Goal: Communication & Community: Answer question/provide support

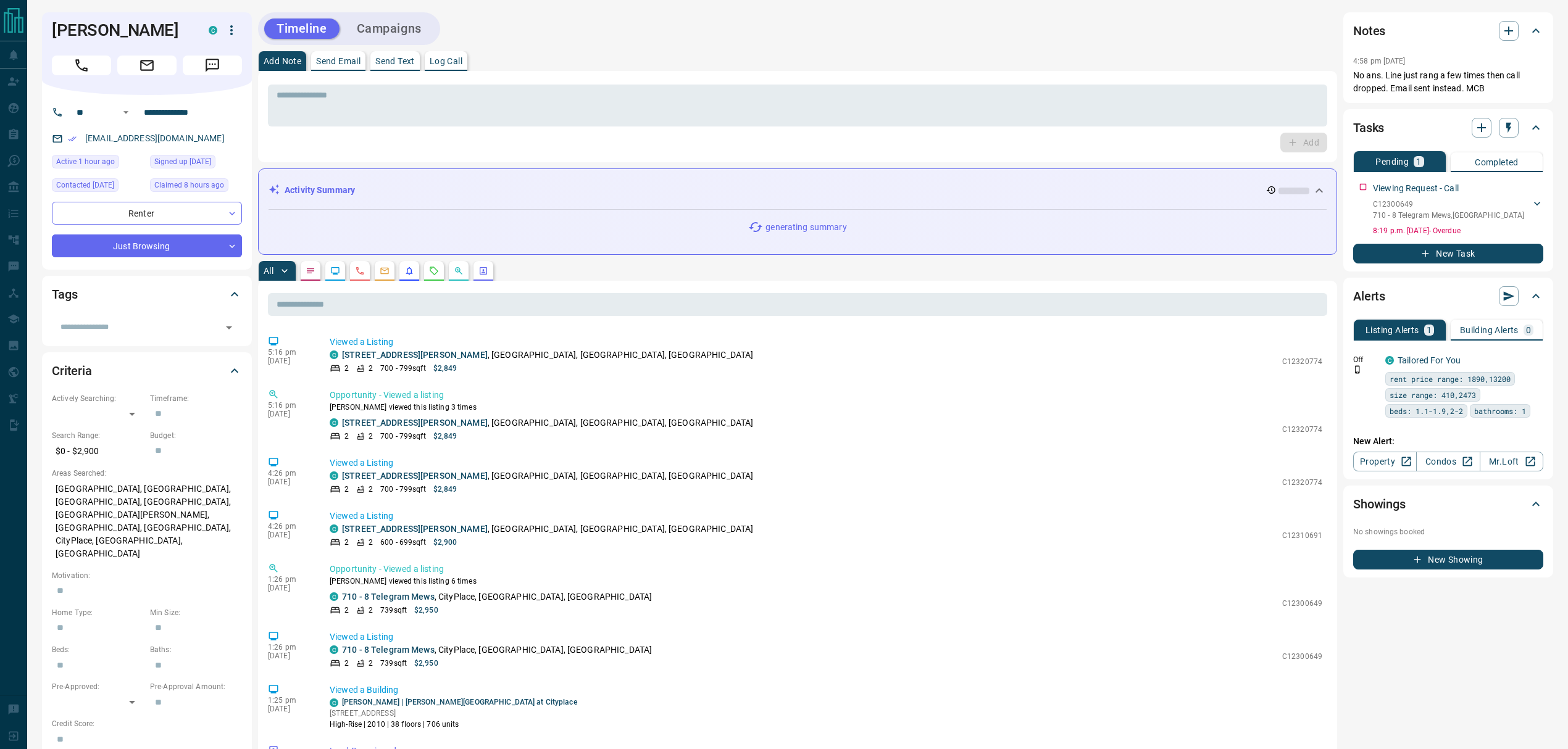
click at [483, 267] on icon "Agent Actions" at bounding box center [483, 270] width 10 height 10
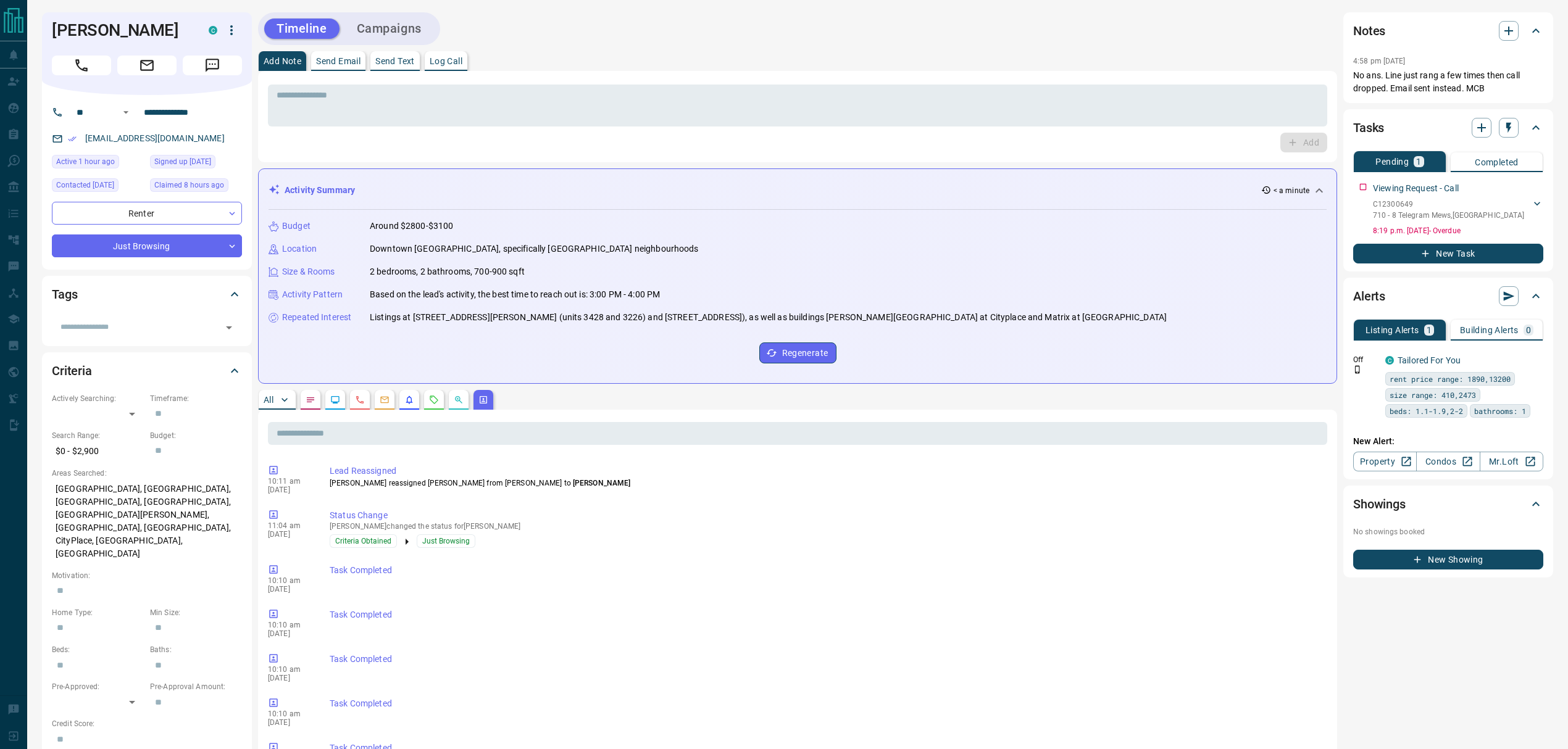
click at [263, 403] on button "All" at bounding box center [276, 400] width 37 height 20
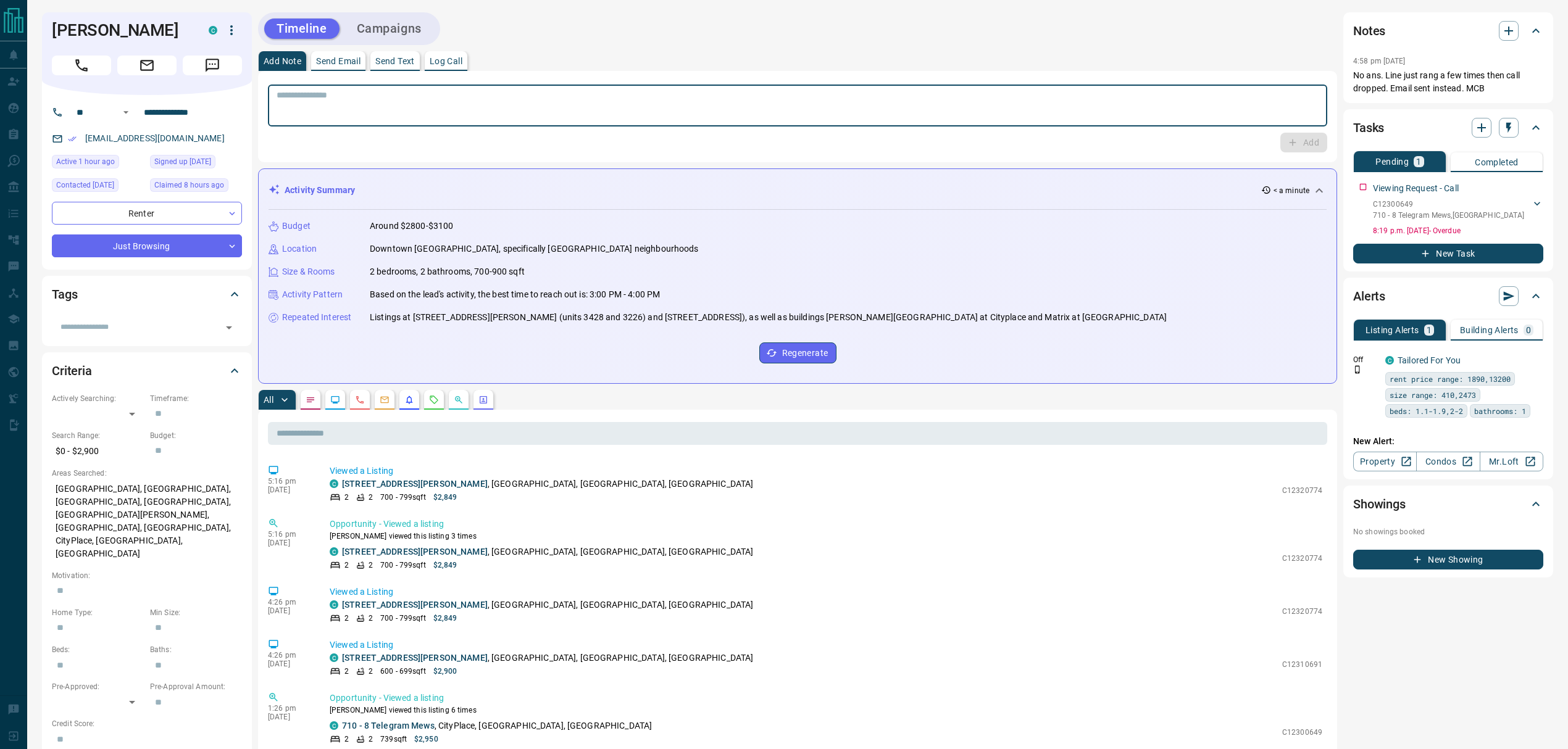
click at [496, 107] on textarea at bounding box center [797, 105] width 1042 height 31
paste textarea "**********"
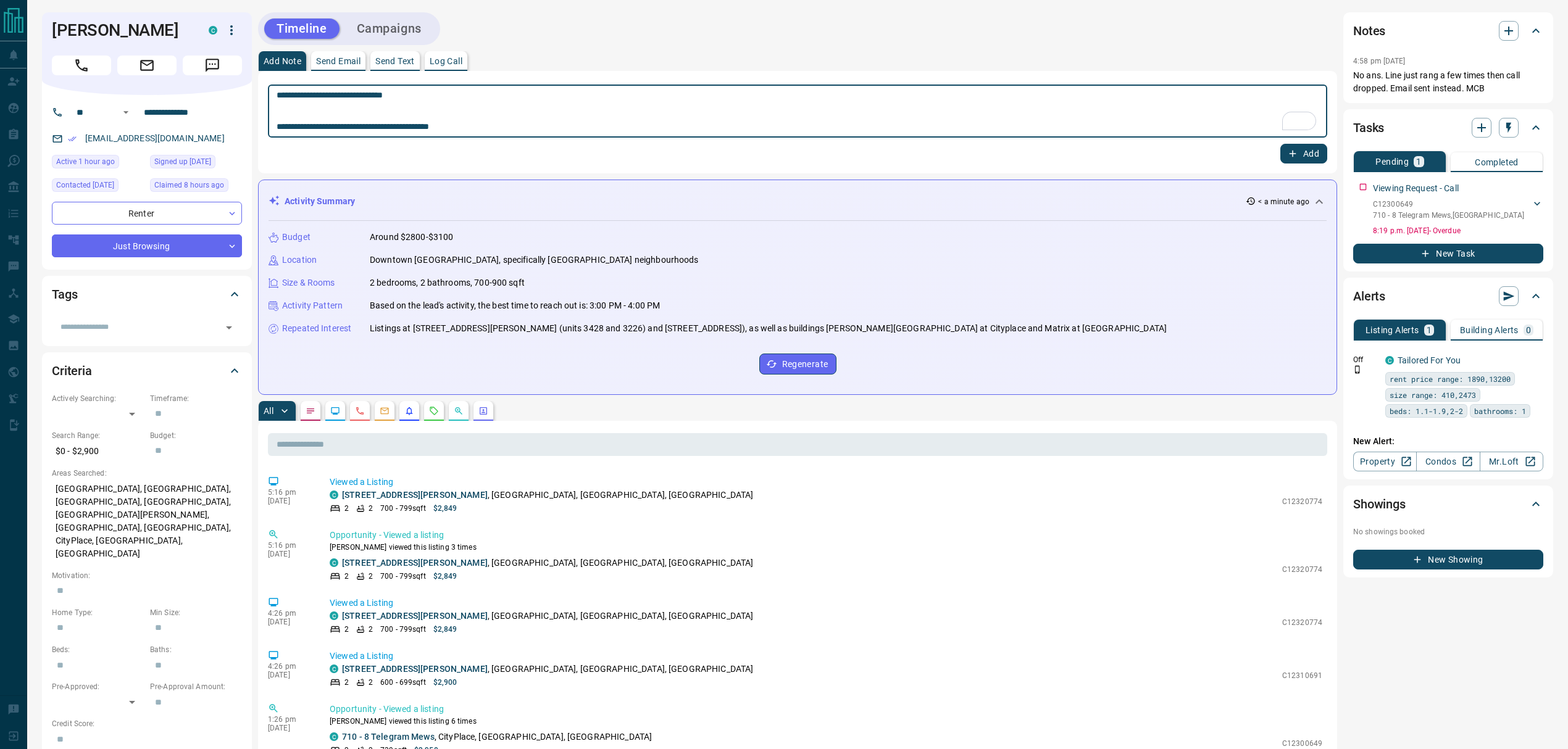
type textarea "**********"
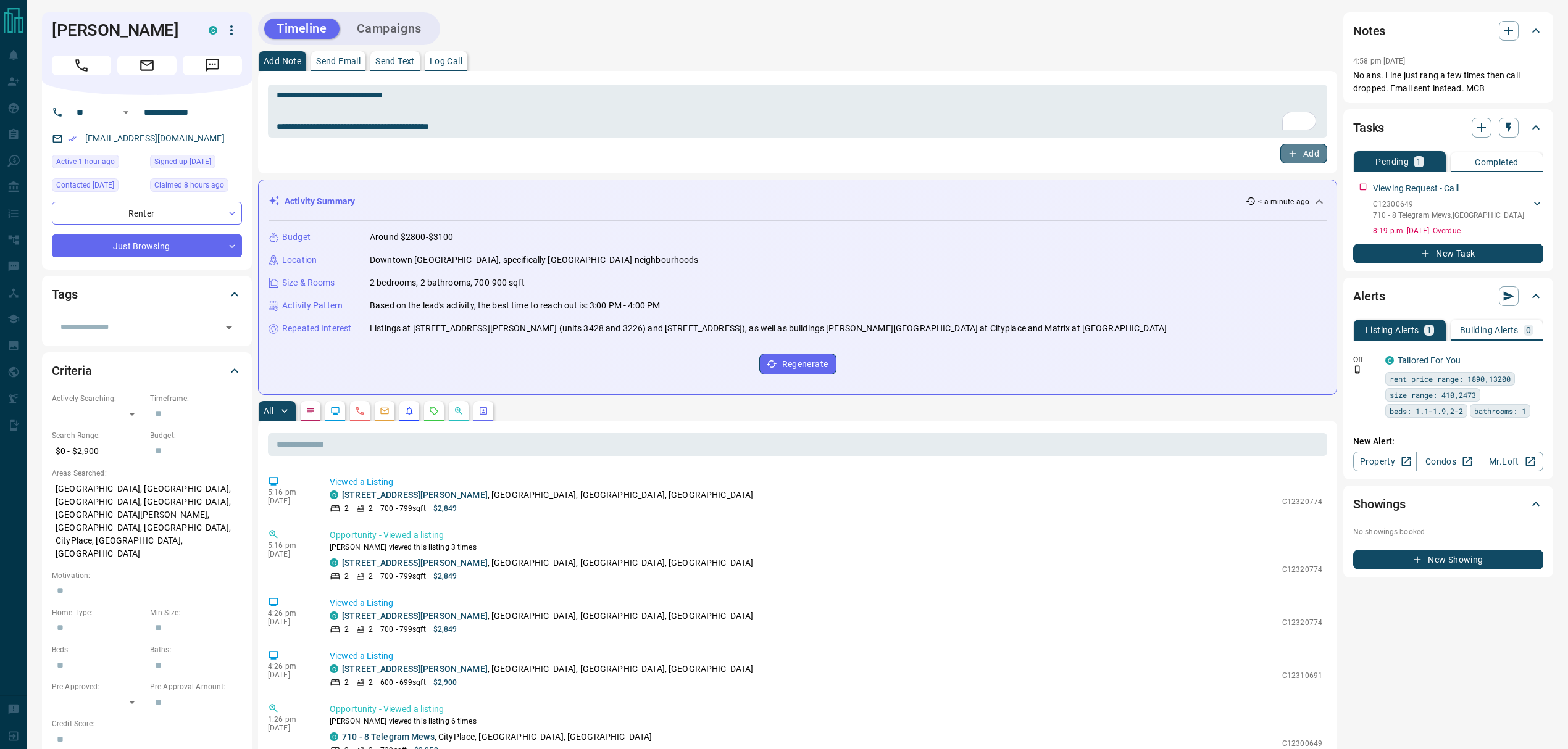
click at [1312, 156] on button "Add" at bounding box center [1304, 153] width 47 height 20
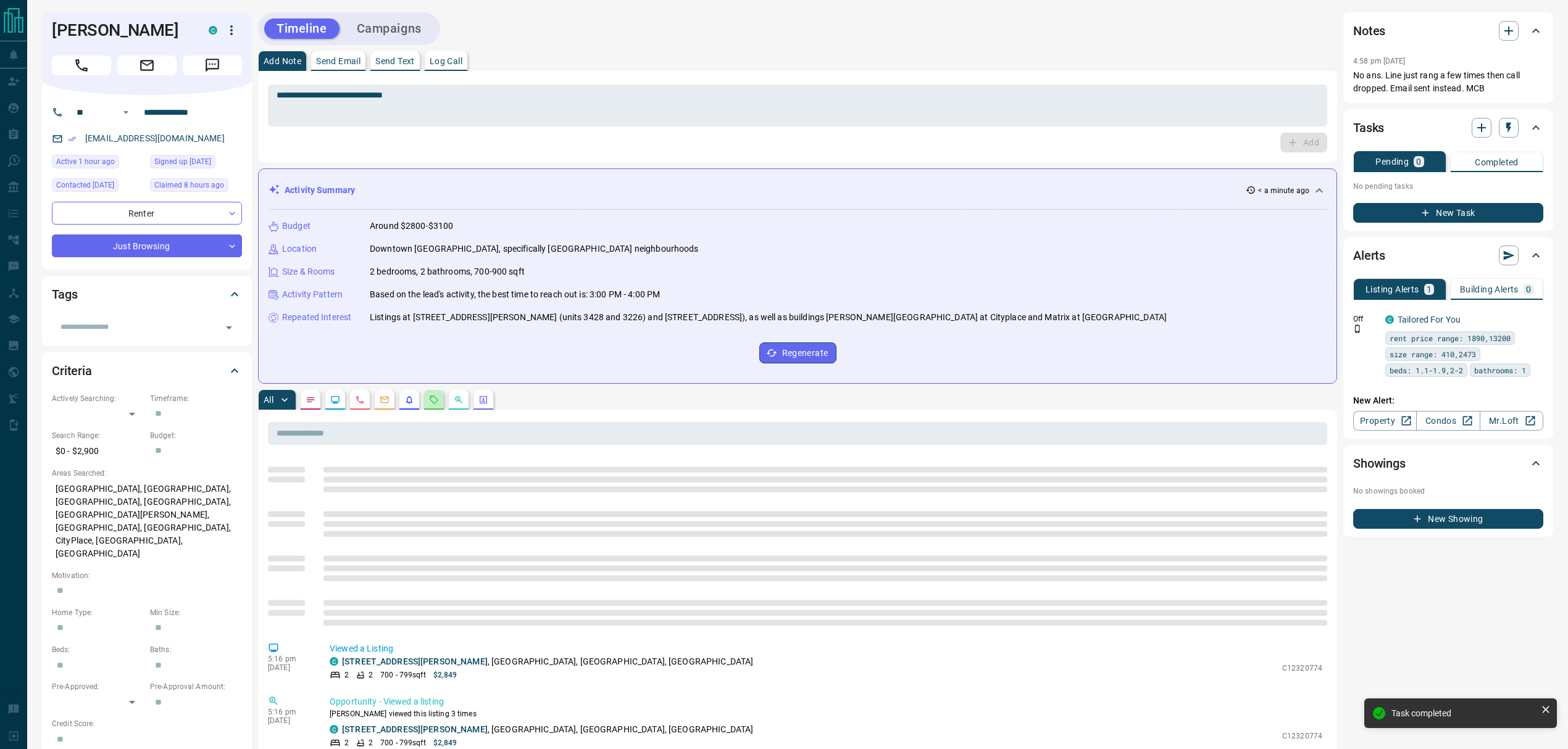
click at [433, 409] on button "button" at bounding box center [434, 400] width 20 height 20
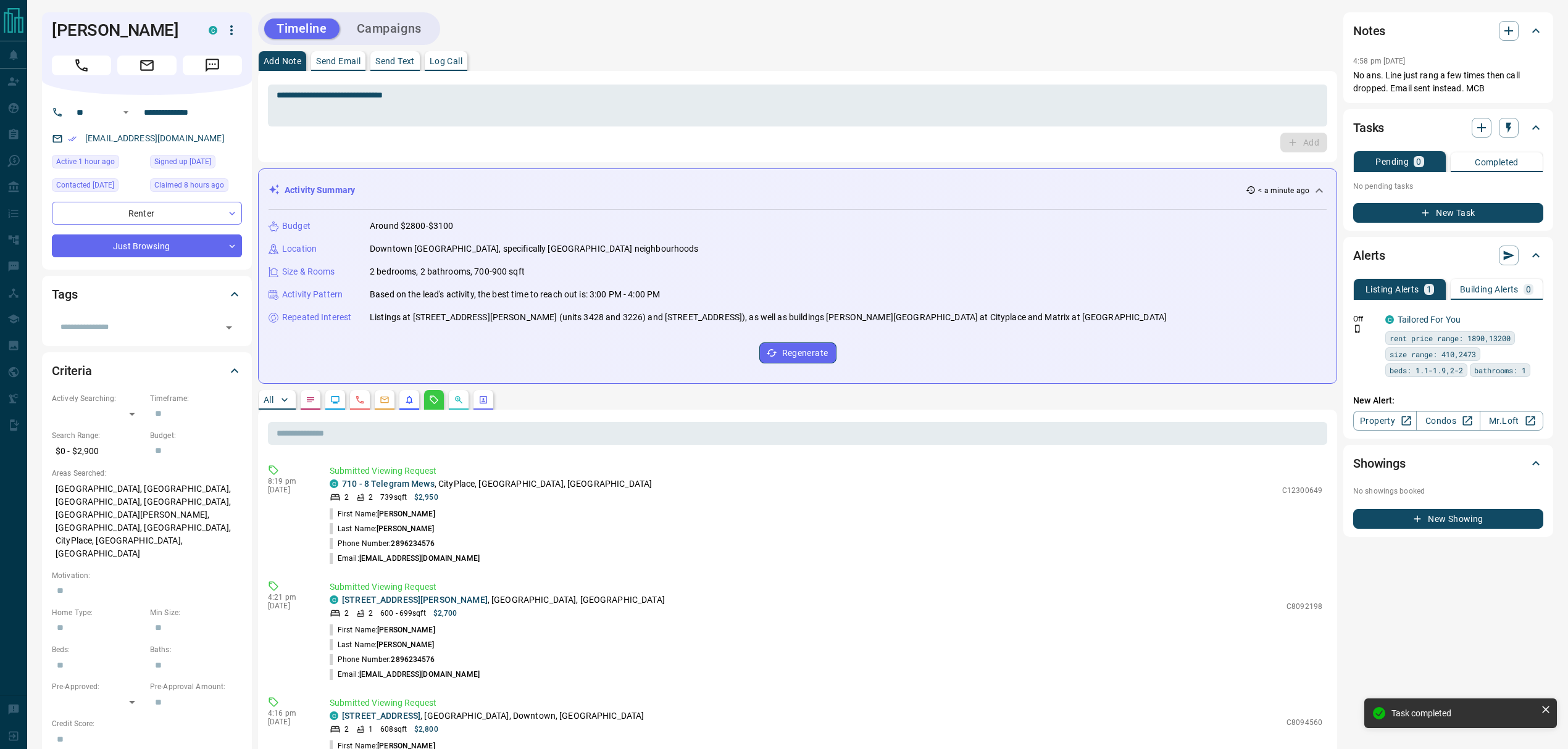
click at [451, 397] on button "button" at bounding box center [458, 400] width 20 height 20
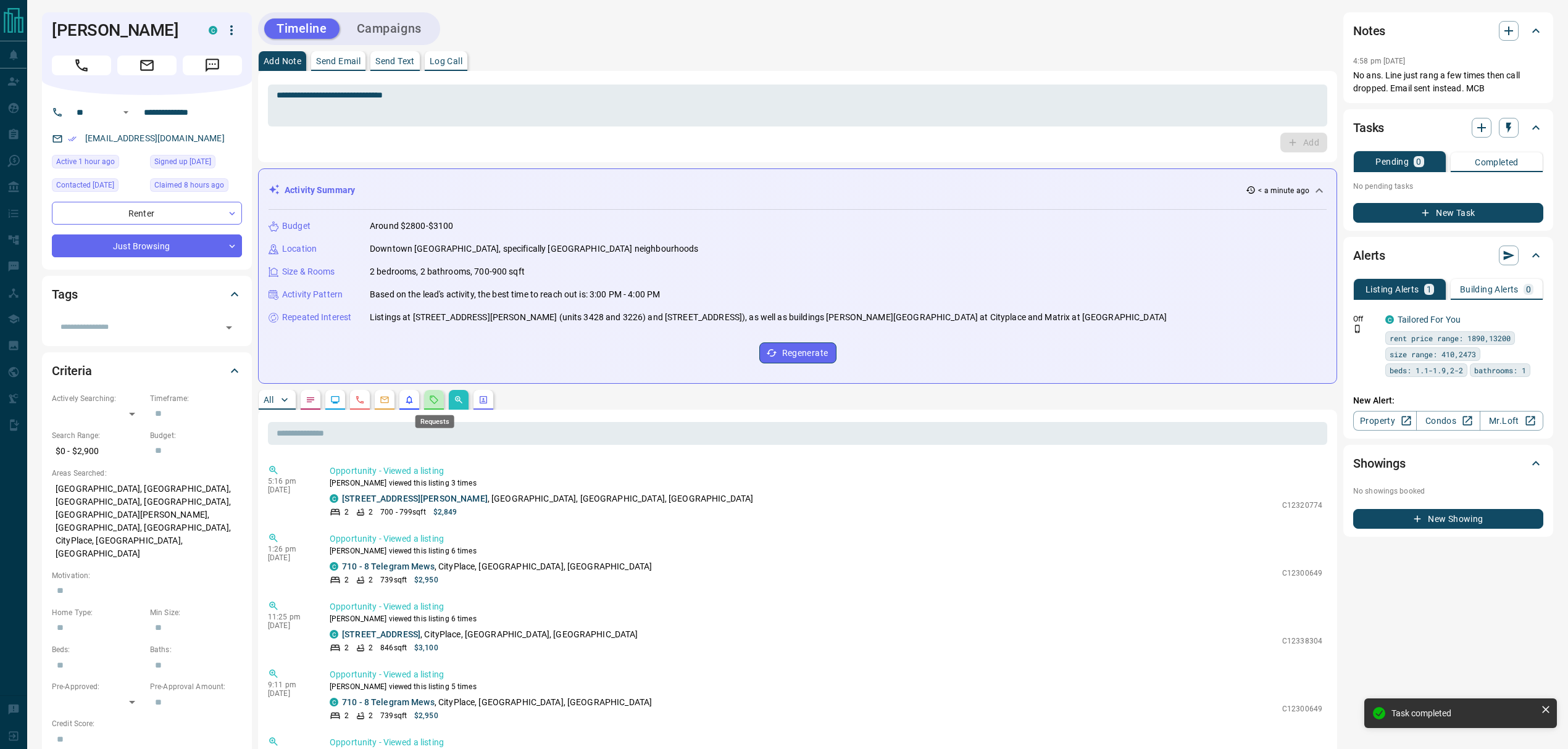
click at [434, 397] on icon "Requests" at bounding box center [434, 399] width 10 height 10
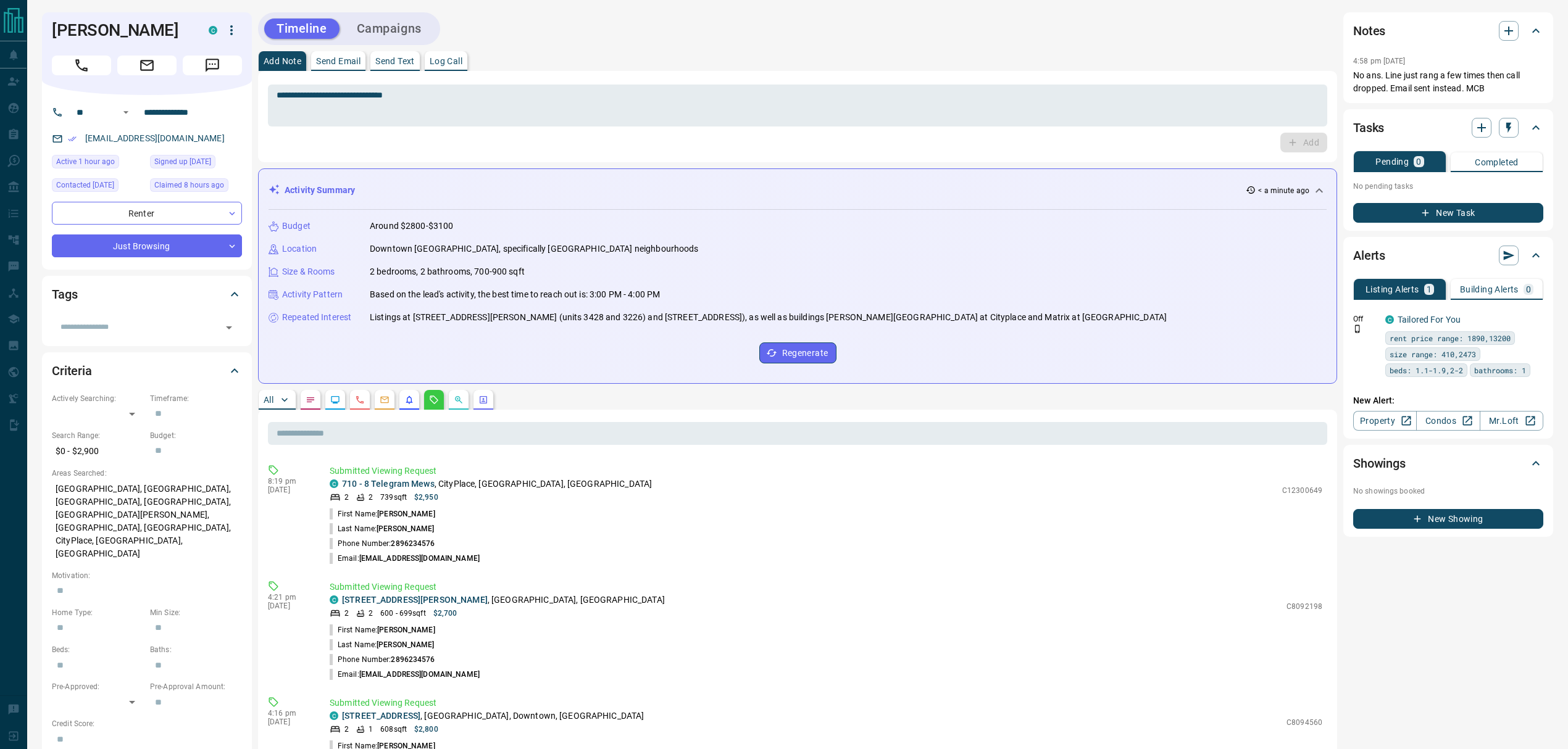
click at [411, 408] on button "button" at bounding box center [409, 400] width 20 height 20
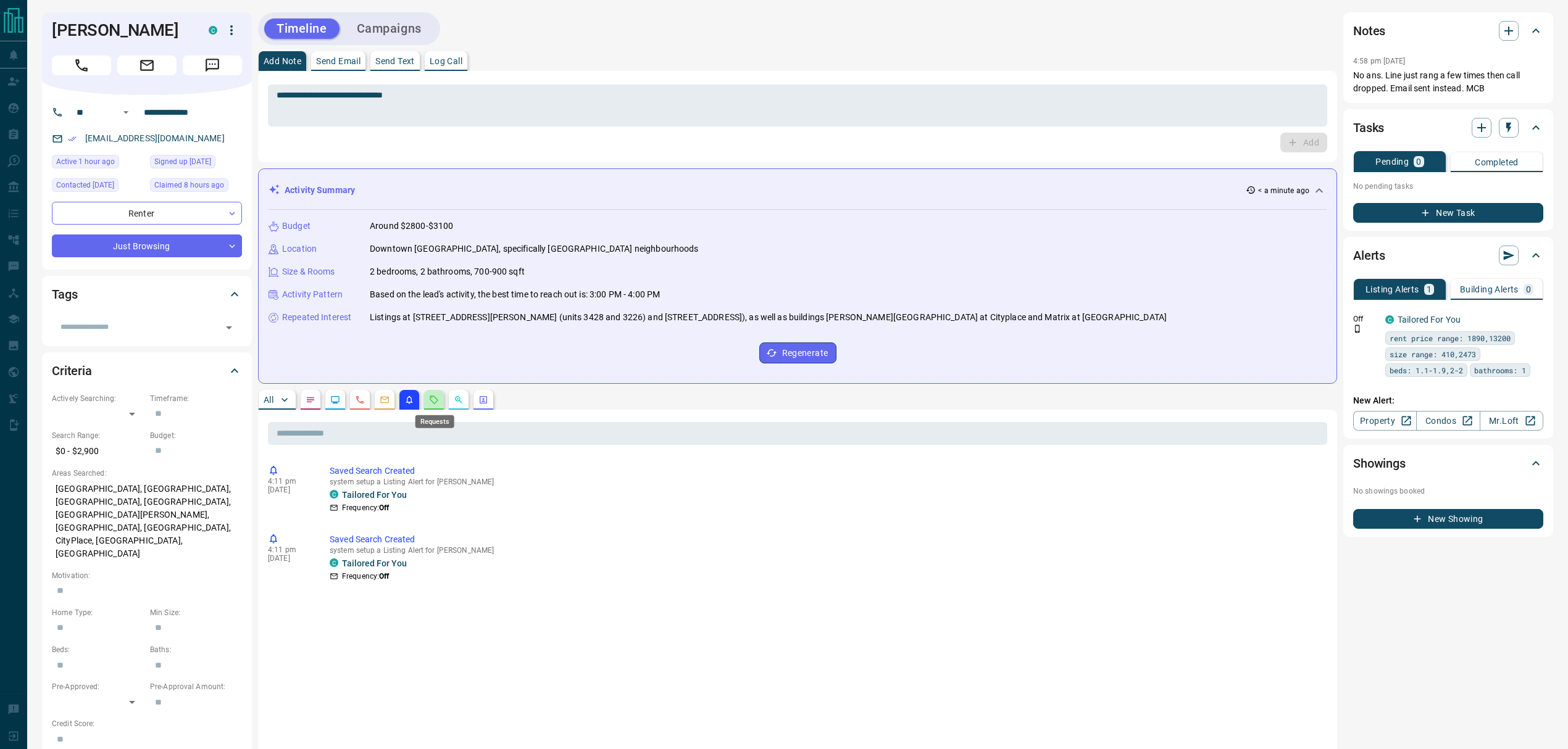
click at [430, 405] on icon "Requests" at bounding box center [434, 399] width 10 height 10
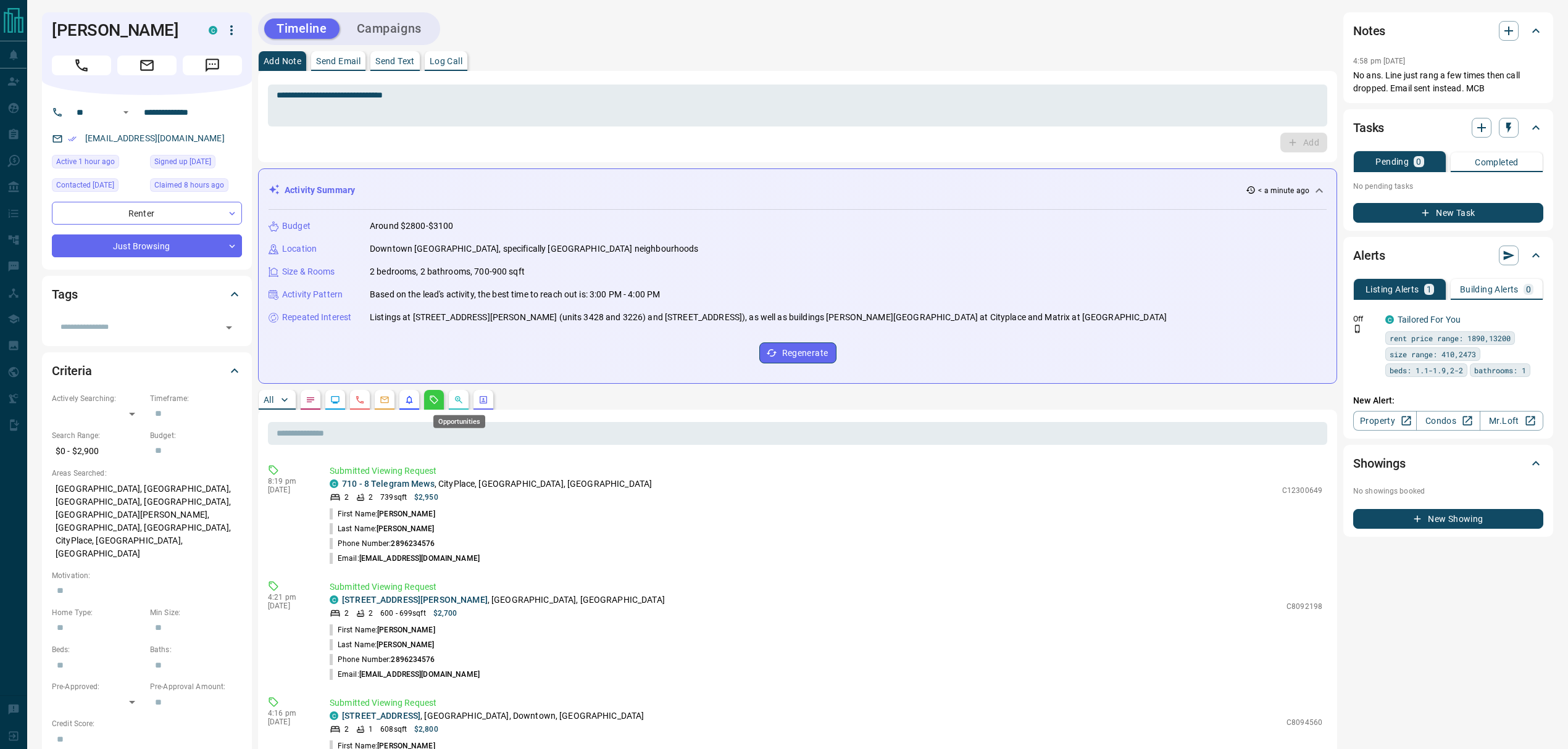
click at [460, 403] on icon "Opportunities" at bounding box center [459, 400] width 8 height 8
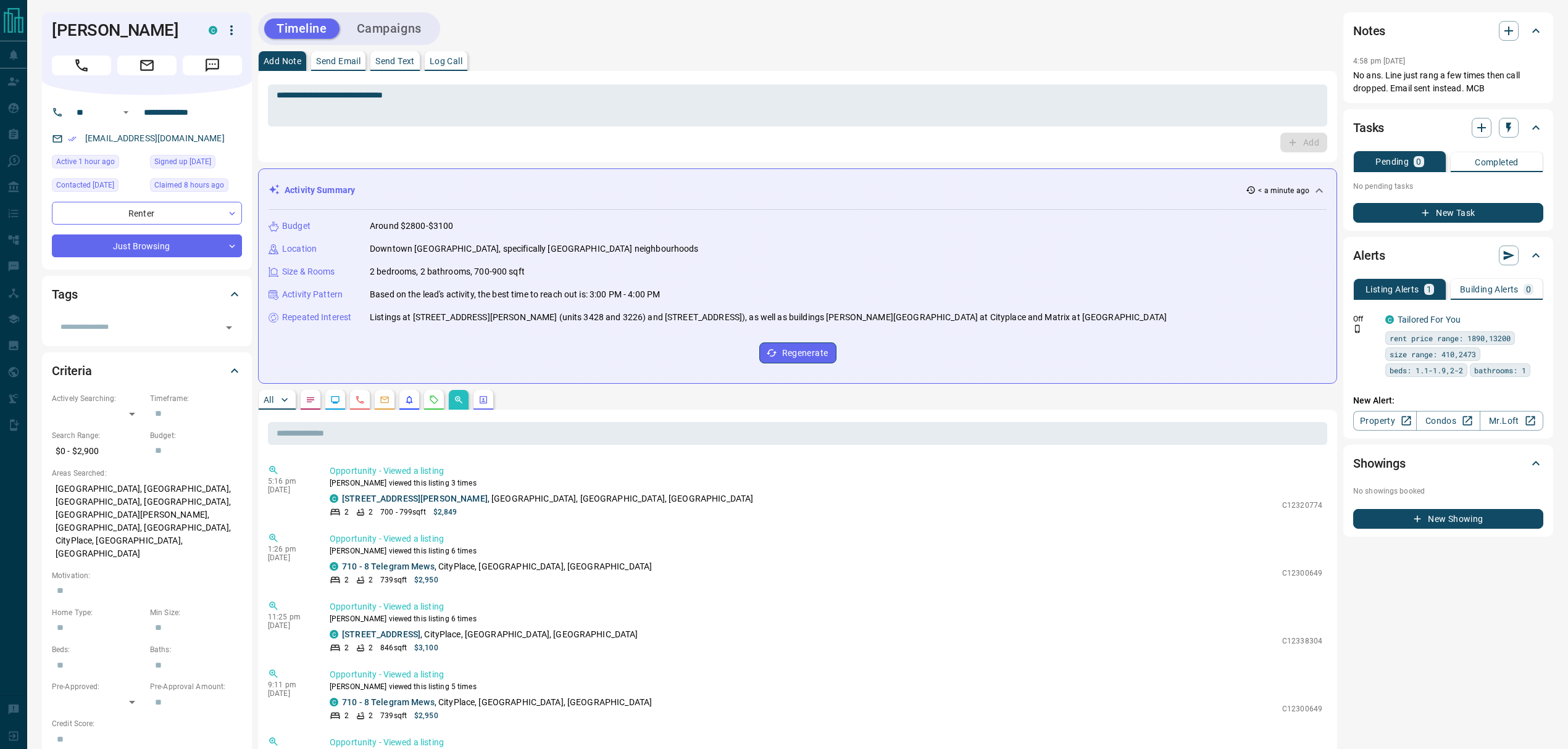
drag, startPoint x: 260, startPoint y: 403, endPoint x: 492, endPoint y: 3, distance: 462.4
click at [260, 401] on button "All" at bounding box center [276, 400] width 37 height 20
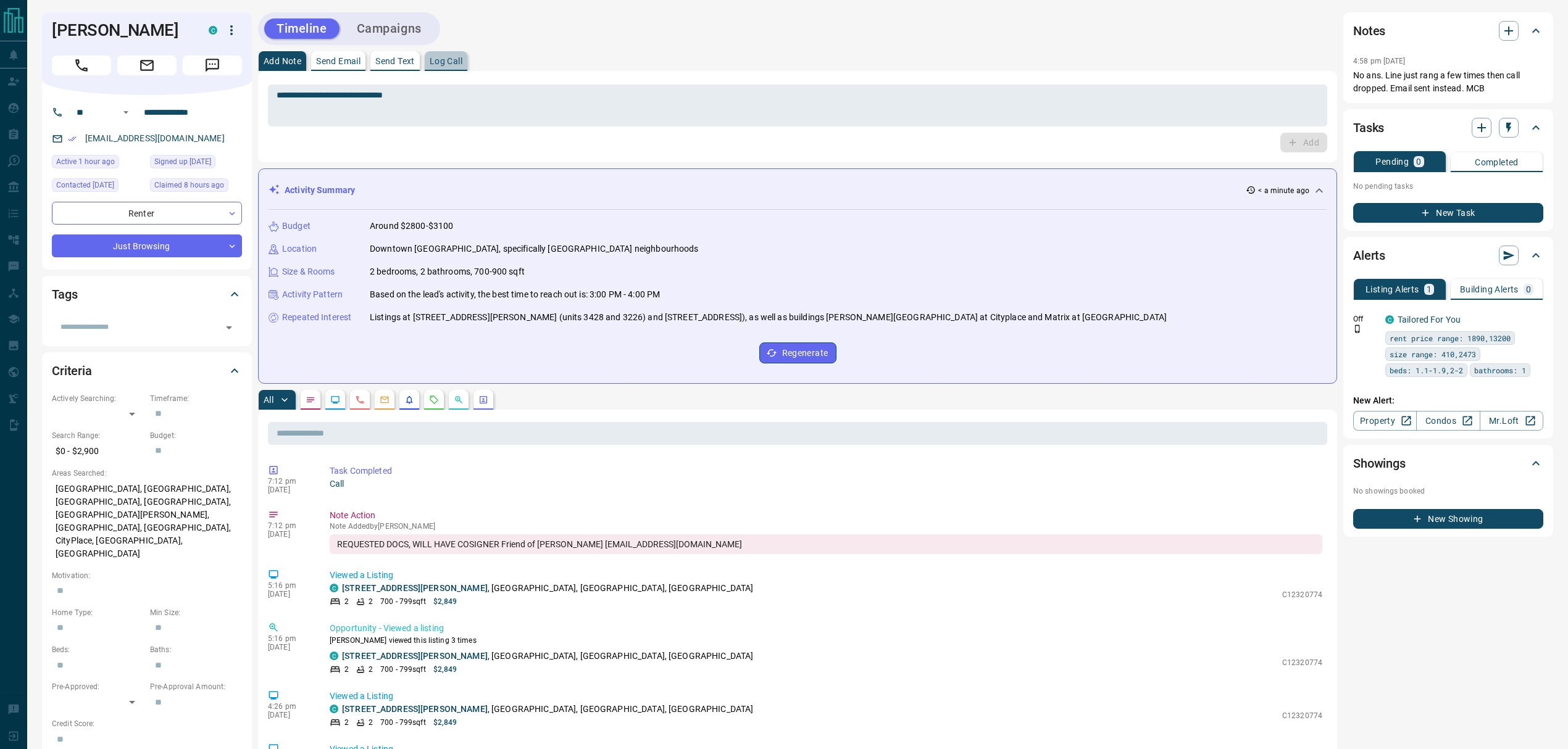
click at [455, 60] on p "Log Call" at bounding box center [446, 61] width 33 height 9
click at [1316, 137] on button "Log Call" at bounding box center [1303, 143] width 48 height 20
